Goal: Navigation & Orientation: Understand site structure

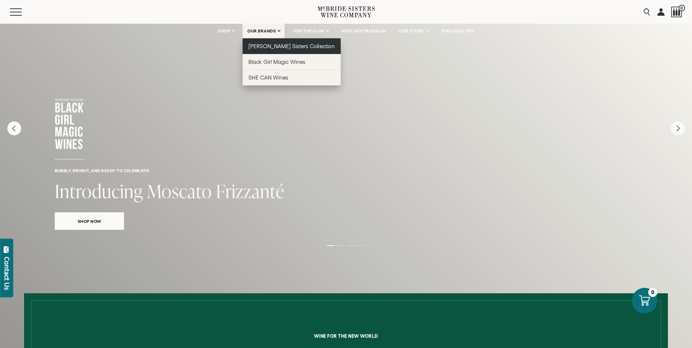
click at [267, 45] on span "[PERSON_NAME] Sisters Collection" at bounding box center [291, 46] width 86 height 6
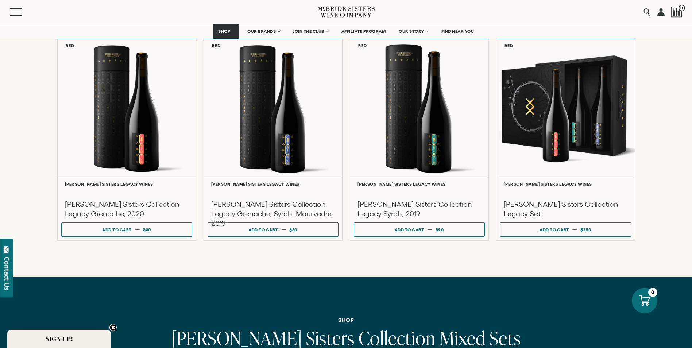
scroll to position [2005, 0]
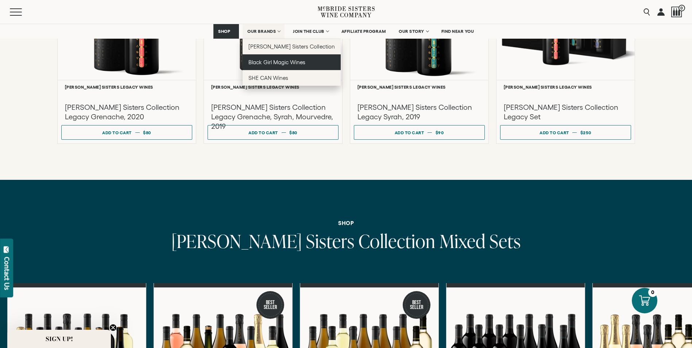
click at [265, 62] on span "Black Girl Magic Wines" at bounding box center [276, 62] width 57 height 6
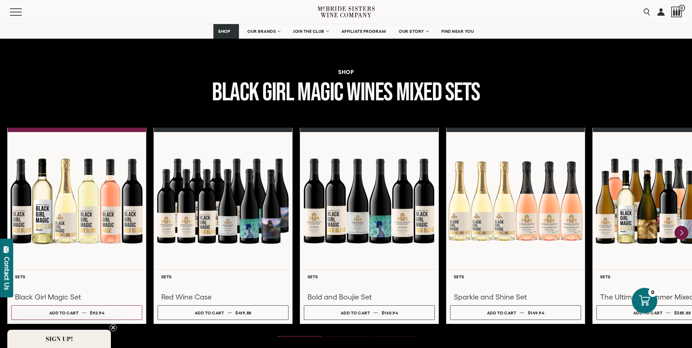
scroll to position [875, 0]
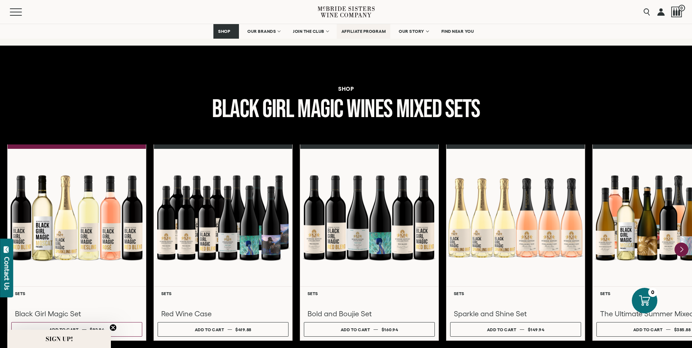
click at [360, 30] on span "AFFILIATE PROGRAM" at bounding box center [363, 31] width 44 height 5
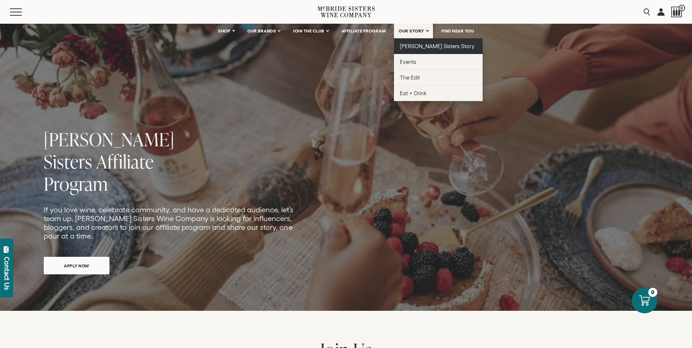
click at [414, 40] on link "[PERSON_NAME] Sisters Story" at bounding box center [438, 46] width 89 height 16
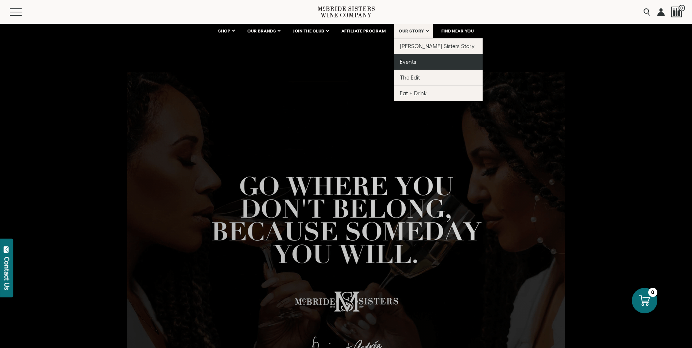
click at [409, 59] on span "Events" at bounding box center [408, 62] width 16 height 6
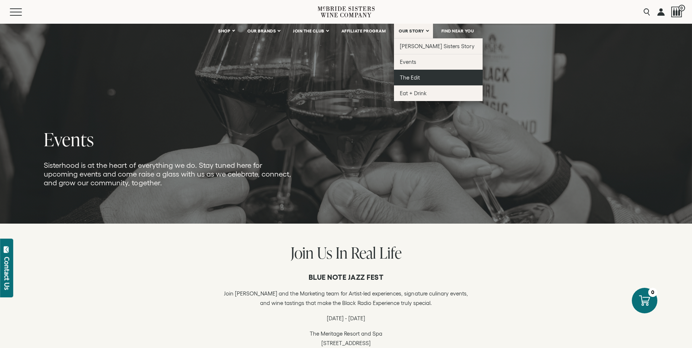
drag, startPoint x: 412, startPoint y: 74, endPoint x: 416, endPoint y: 74, distance: 3.7
click at [412, 74] on span "The Edit" at bounding box center [410, 77] width 20 height 6
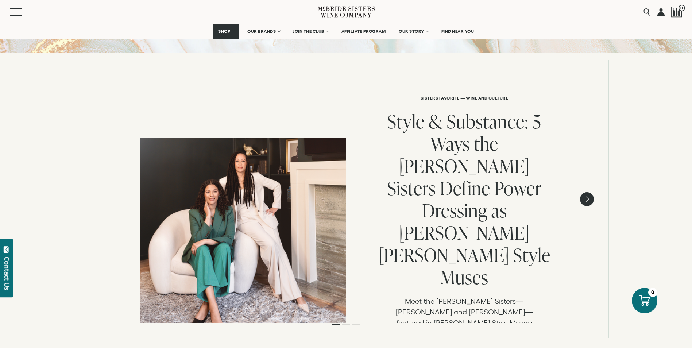
scroll to position [73, 0]
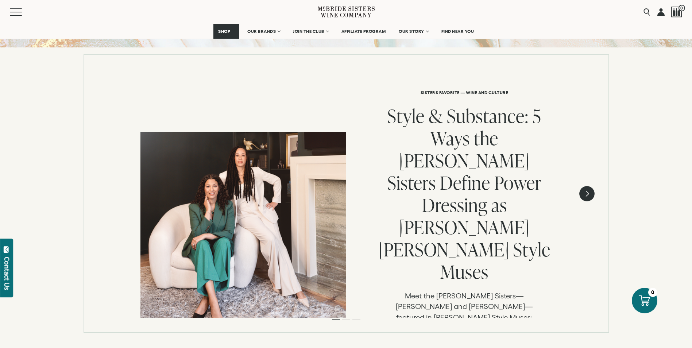
click at [588, 194] on icon "Next" at bounding box center [587, 193] width 3 height 6
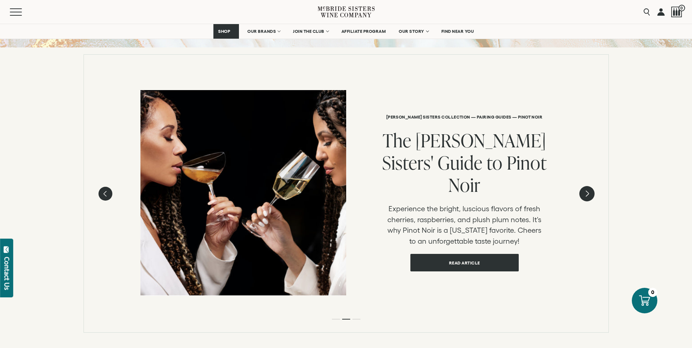
click at [588, 194] on icon "Next" at bounding box center [587, 193] width 3 height 6
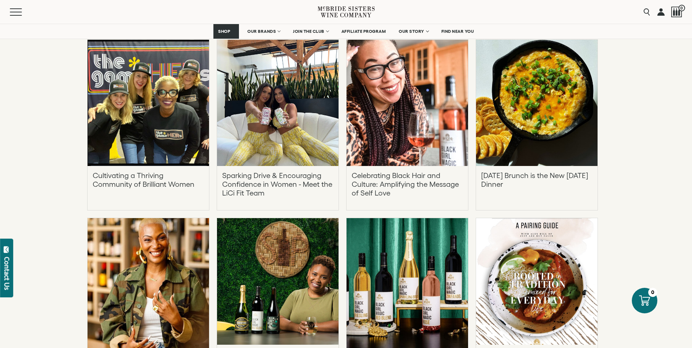
scroll to position [1714, 0]
